Goal: Check status: Check status

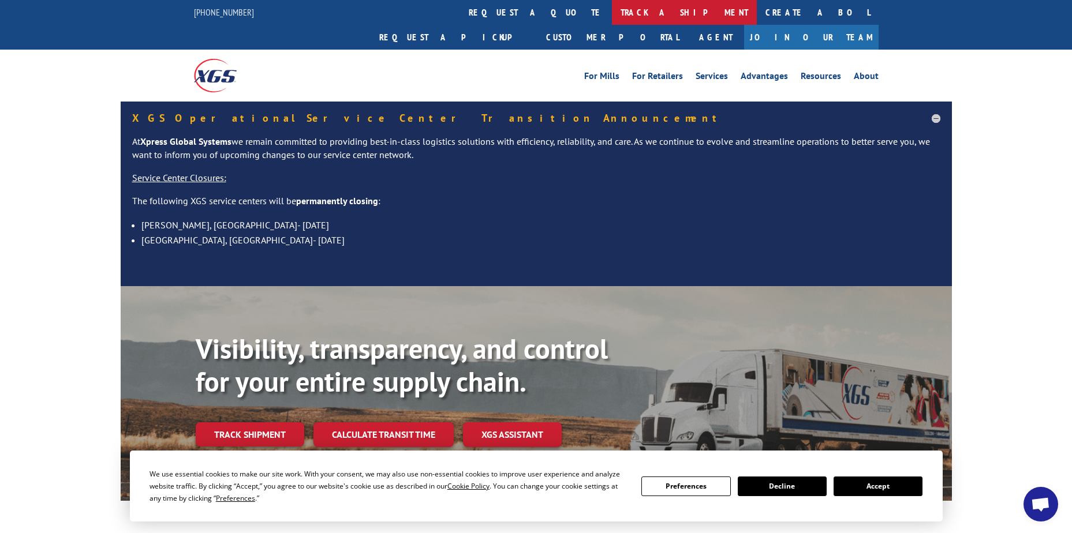
click at [612, 6] on link "track a shipment" at bounding box center [684, 12] width 145 height 25
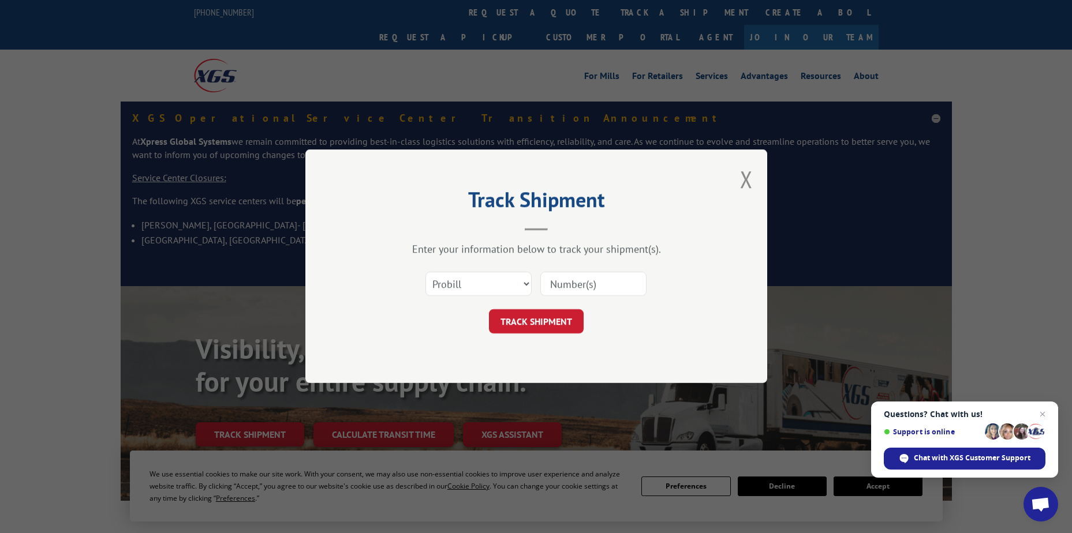
click at [583, 283] on input at bounding box center [593, 284] width 106 height 24
paste input "17409358"
type input "17409358"
click at [537, 313] on button "TRACK SHIPMENT" at bounding box center [536, 322] width 95 height 24
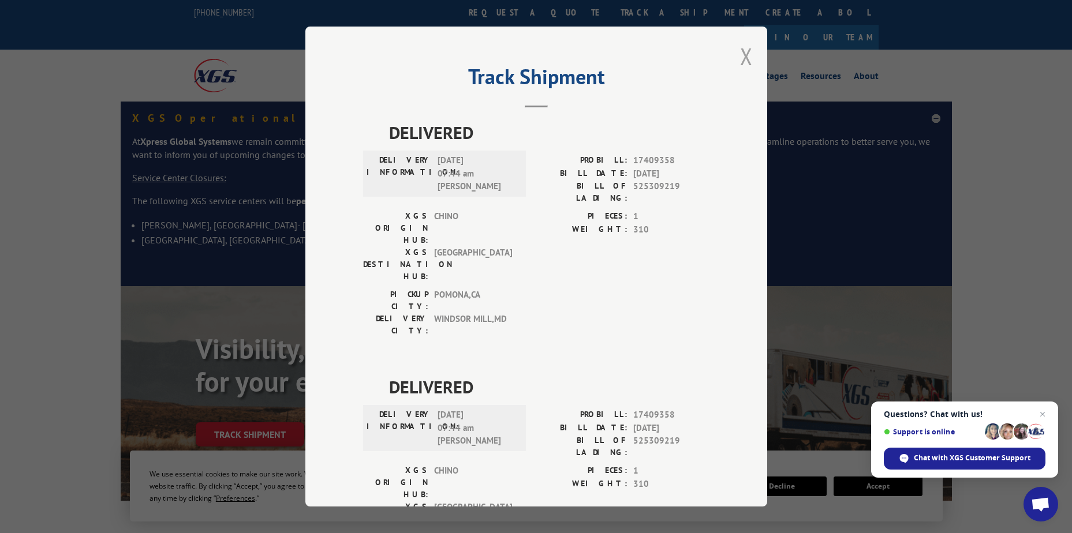
click at [742, 58] on button "Close modal" at bounding box center [746, 56] width 13 height 31
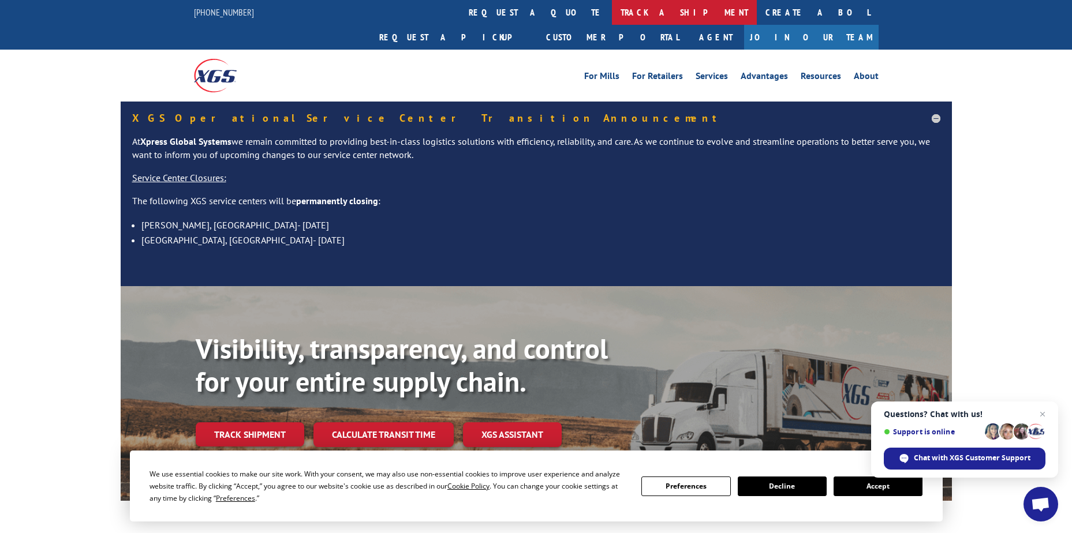
click at [612, 9] on link "track a shipment" at bounding box center [684, 12] width 145 height 25
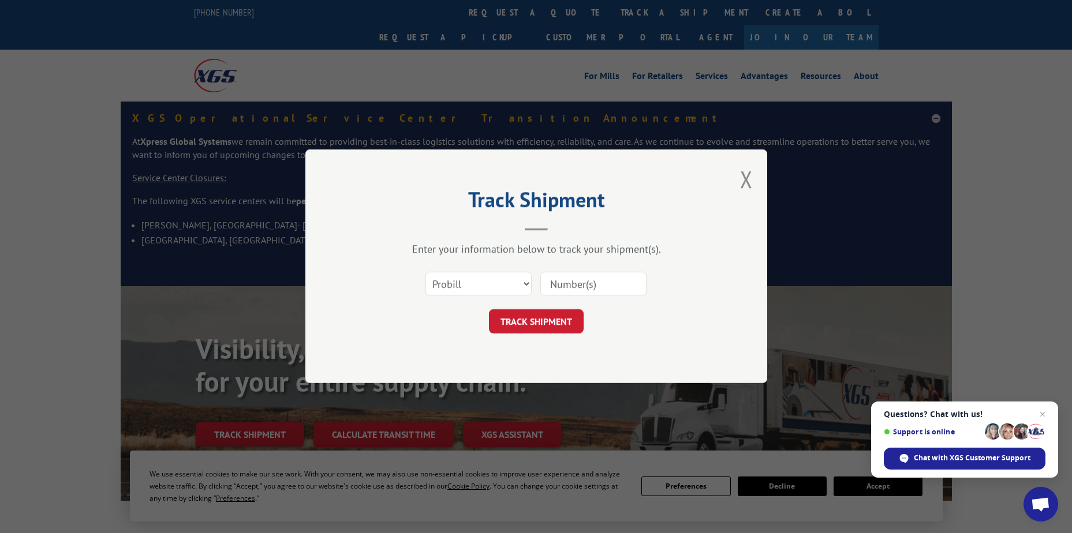
click at [557, 280] on input at bounding box center [593, 284] width 106 height 24
paste input "17562610"
type input "17562610"
click at [541, 320] on button "TRACK SHIPMENT" at bounding box center [536, 322] width 95 height 24
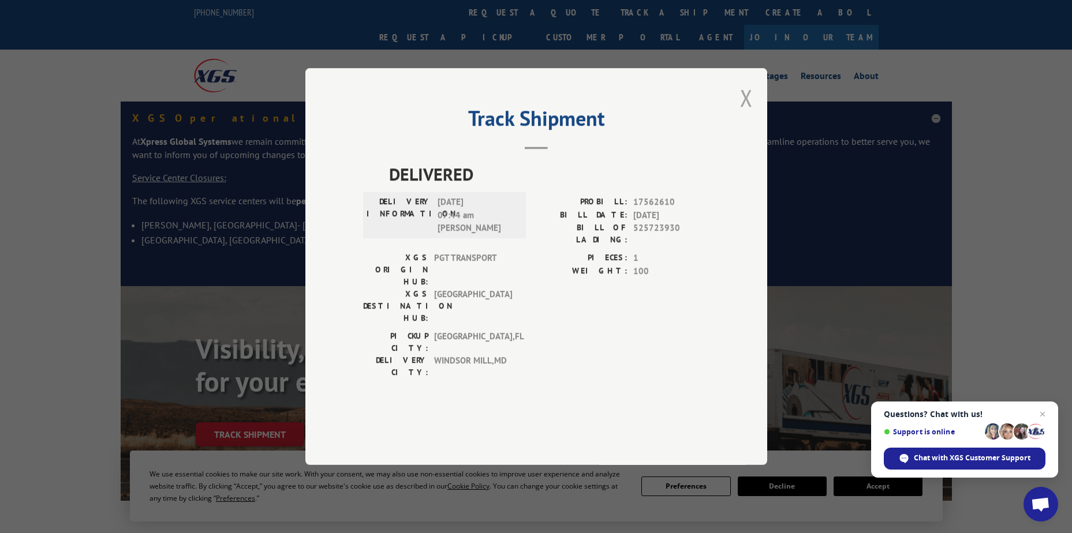
click at [747, 113] on button "Close modal" at bounding box center [746, 98] width 13 height 31
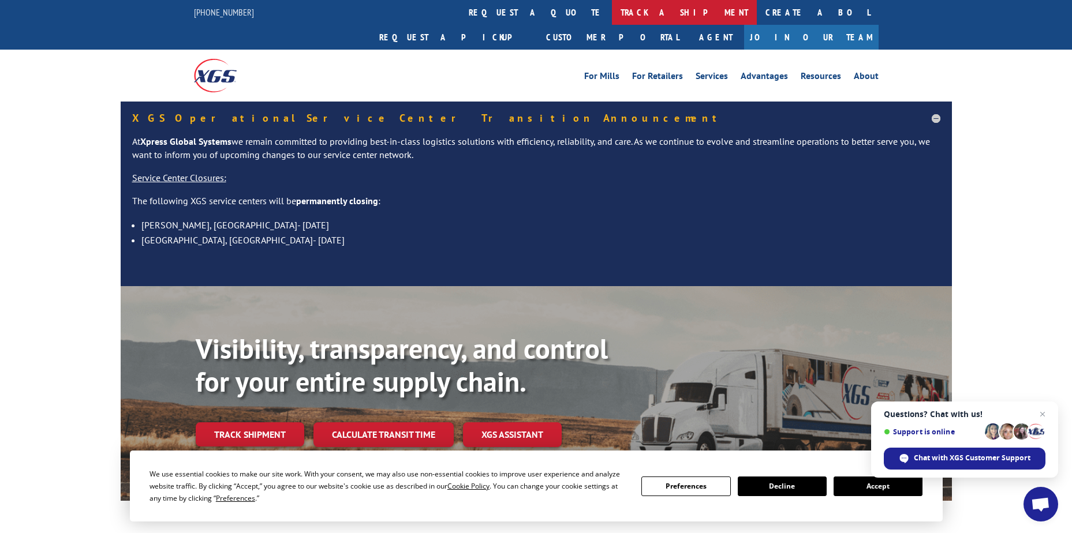
click at [612, 13] on link "track a shipment" at bounding box center [684, 12] width 145 height 25
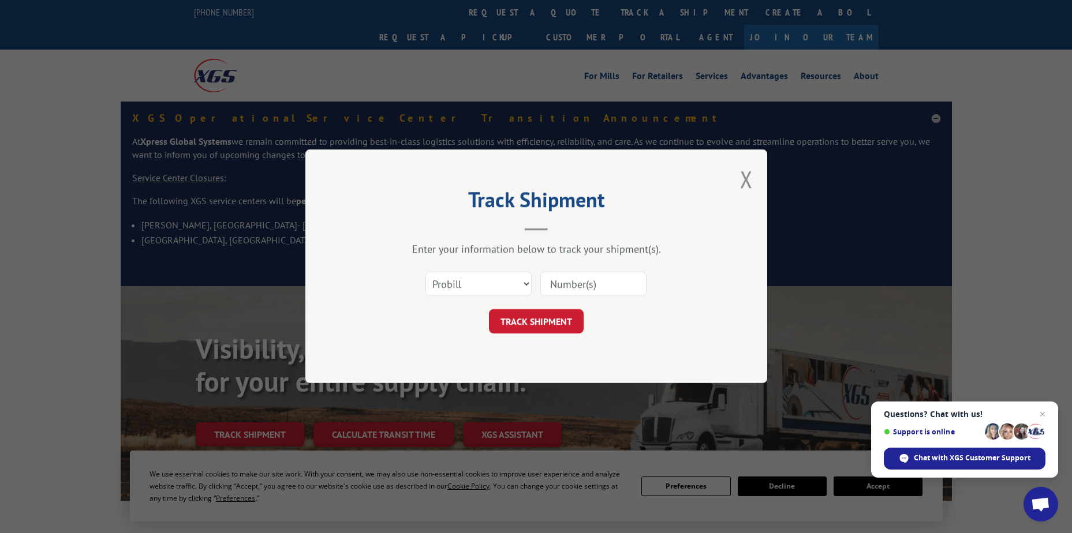
click at [560, 289] on input at bounding box center [593, 284] width 106 height 24
paste input "17562610"
type input "17562610"
click at [560, 320] on button "TRACK SHIPMENT" at bounding box center [536, 322] width 95 height 24
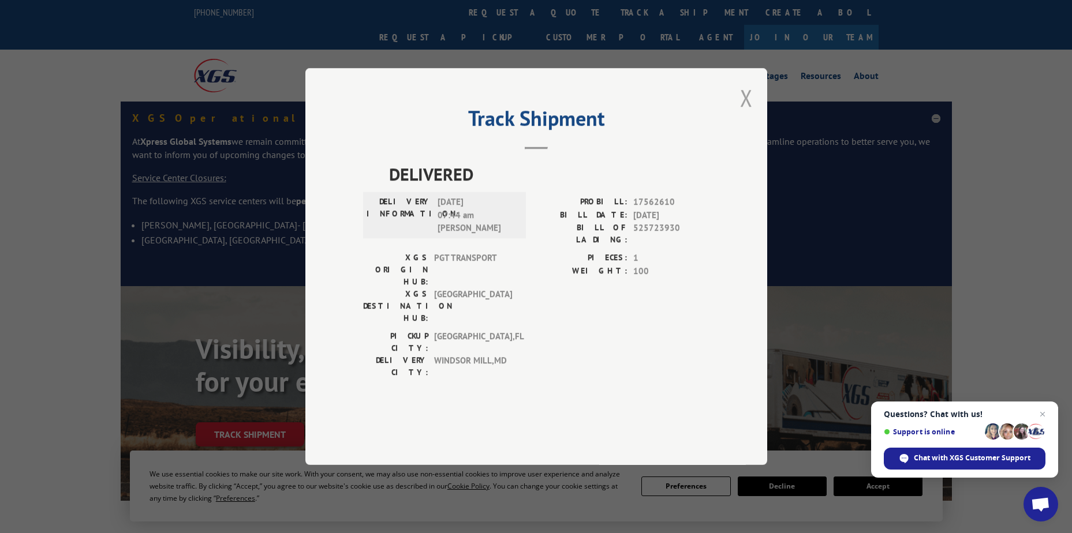
click at [747, 113] on button "Close modal" at bounding box center [746, 98] width 13 height 31
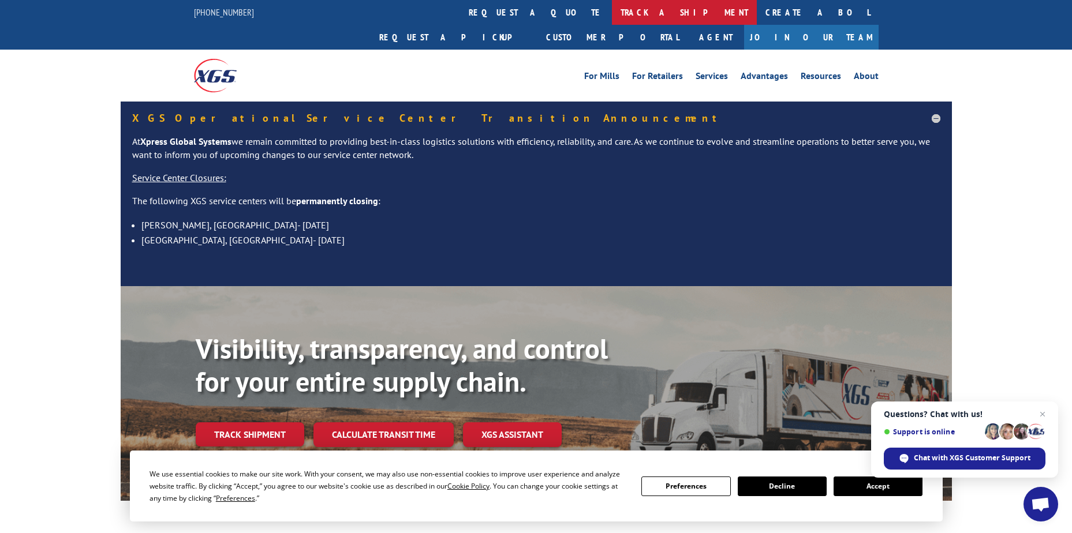
click at [612, 9] on link "track a shipment" at bounding box center [684, 12] width 145 height 25
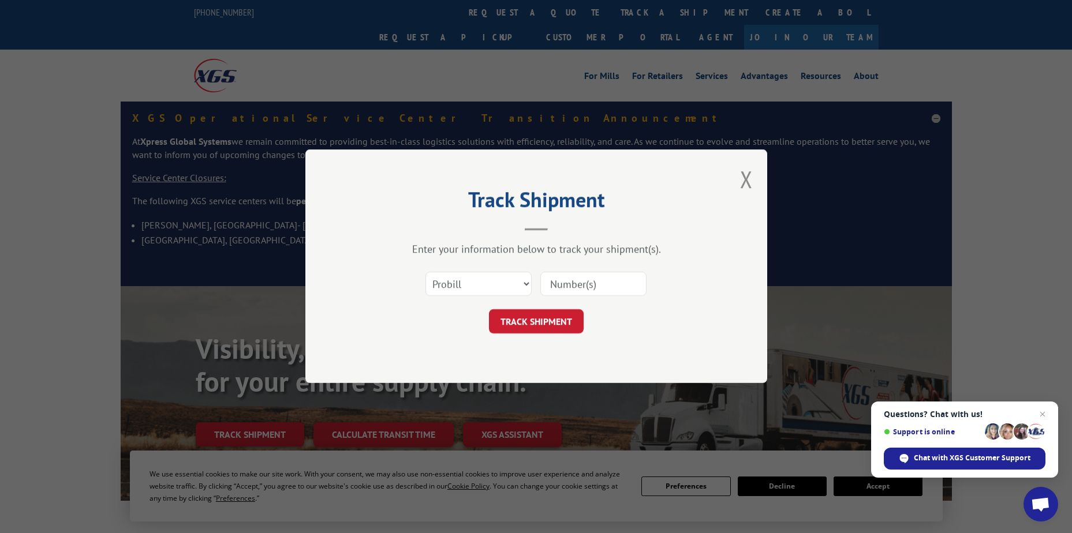
paste input "17409358"
type input "17409358"
click at [545, 315] on button "TRACK SHIPMENT" at bounding box center [536, 322] width 95 height 24
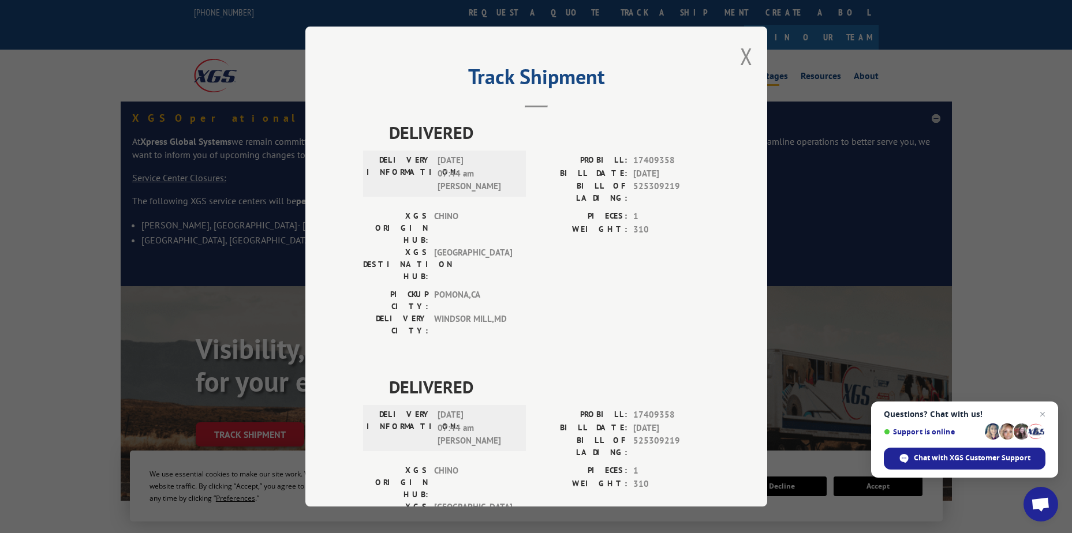
click at [740, 47] on button "Close modal" at bounding box center [746, 56] width 13 height 31
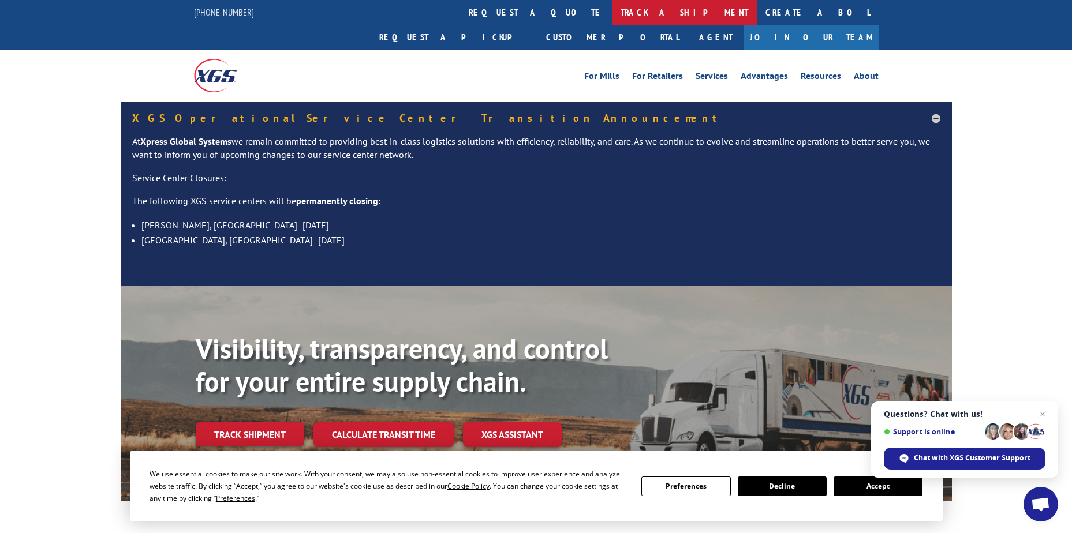
click at [612, 11] on link "track a shipment" at bounding box center [684, 12] width 145 height 25
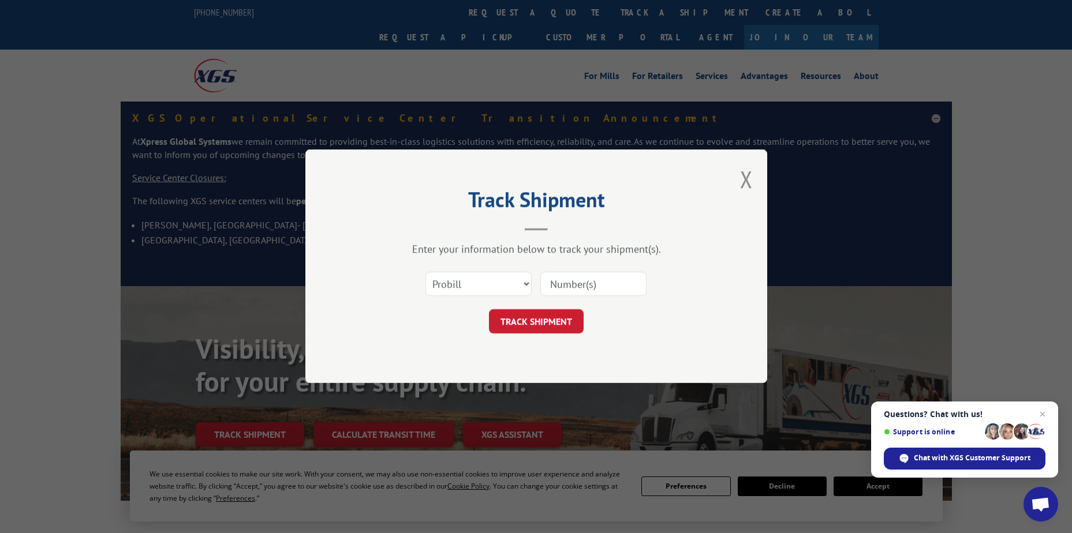
click at [579, 287] on input at bounding box center [593, 284] width 106 height 24
paste input "YKD6RPA8NZH2HH9"
type input "YKD6RPA8NZH2HH9"
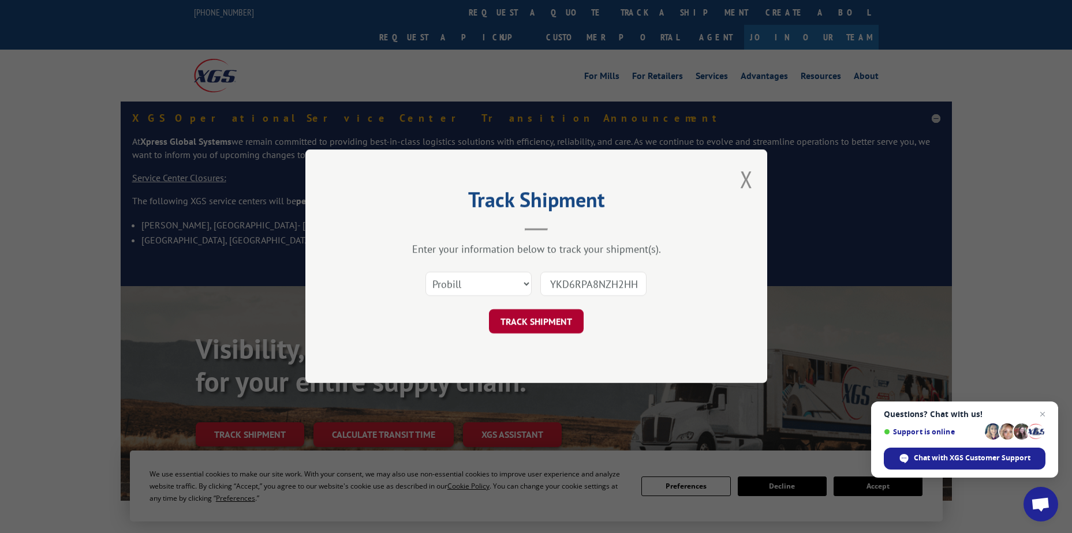
click at [552, 320] on button "TRACK SHIPMENT" at bounding box center [536, 322] width 95 height 24
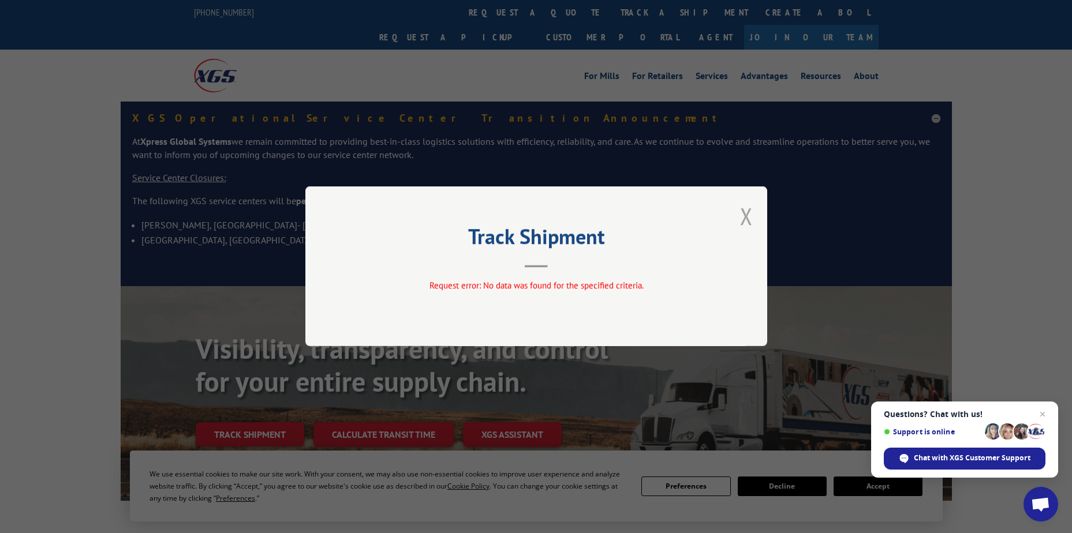
click at [746, 216] on button "Close modal" at bounding box center [746, 216] width 13 height 31
